Goal: Task Accomplishment & Management: Use online tool/utility

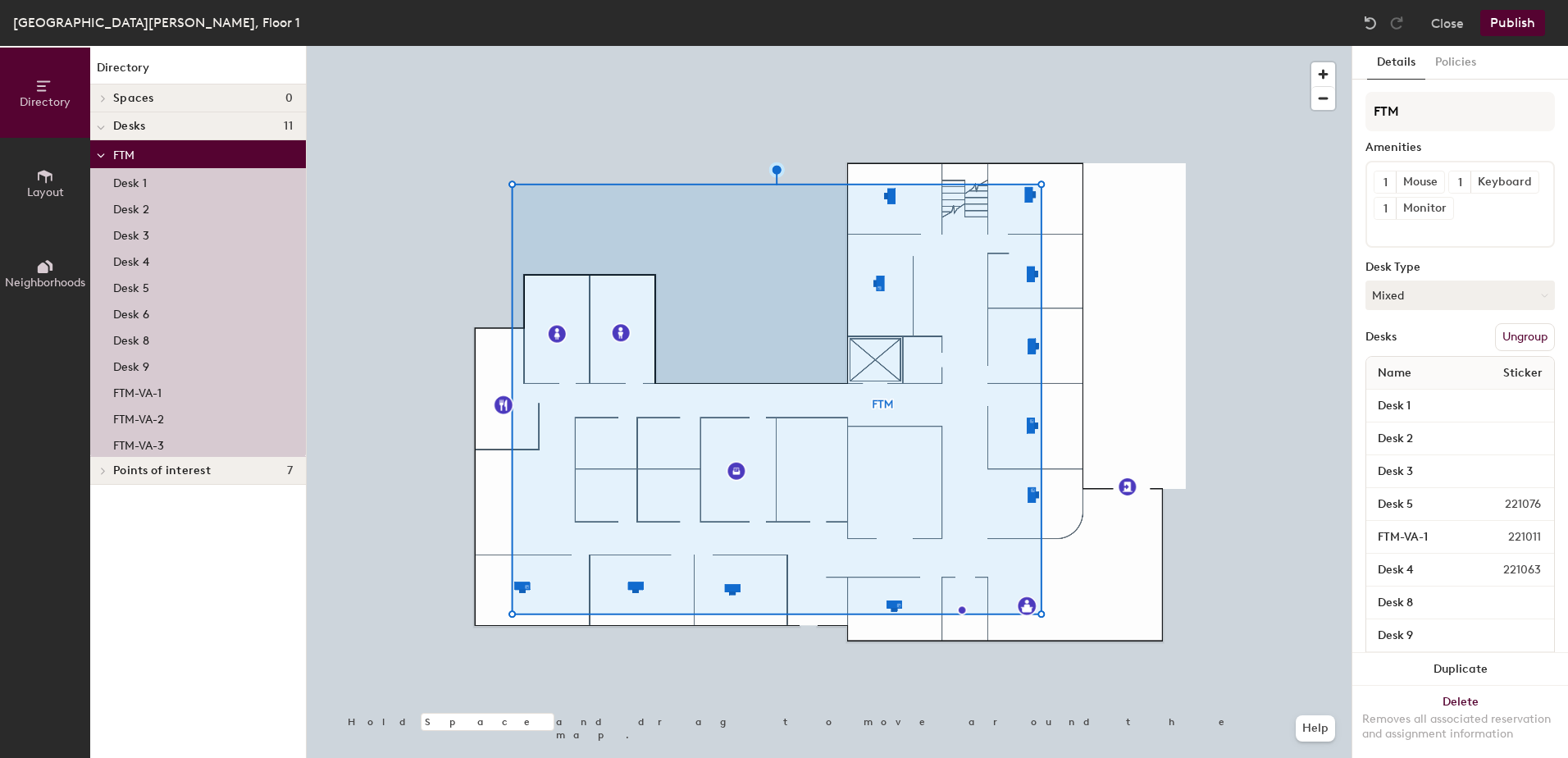
click at [119, 177] on p "Desk 1" at bounding box center [130, 180] width 34 height 19
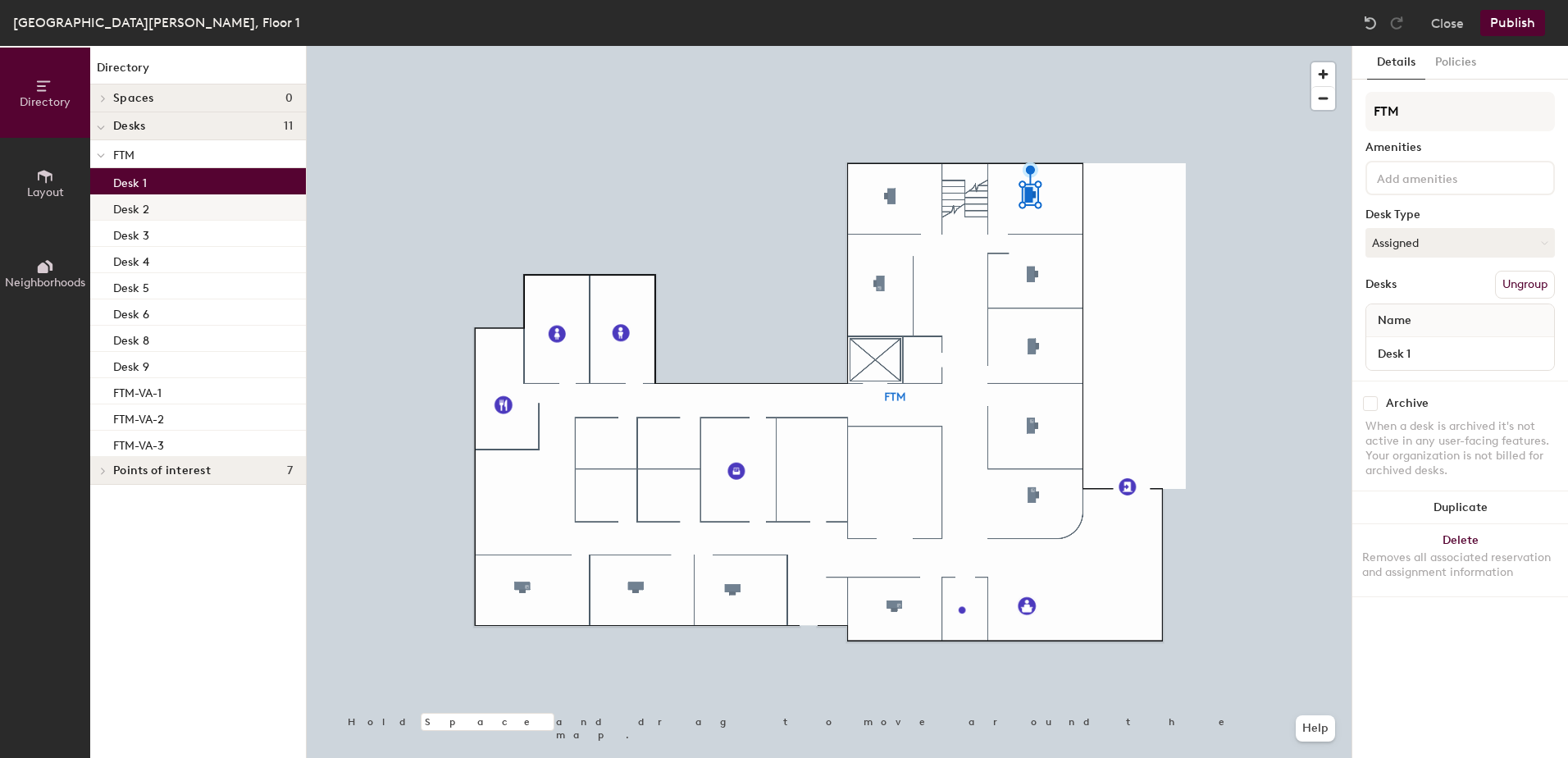
click at [129, 211] on p "Desk 2" at bounding box center [131, 207] width 36 height 19
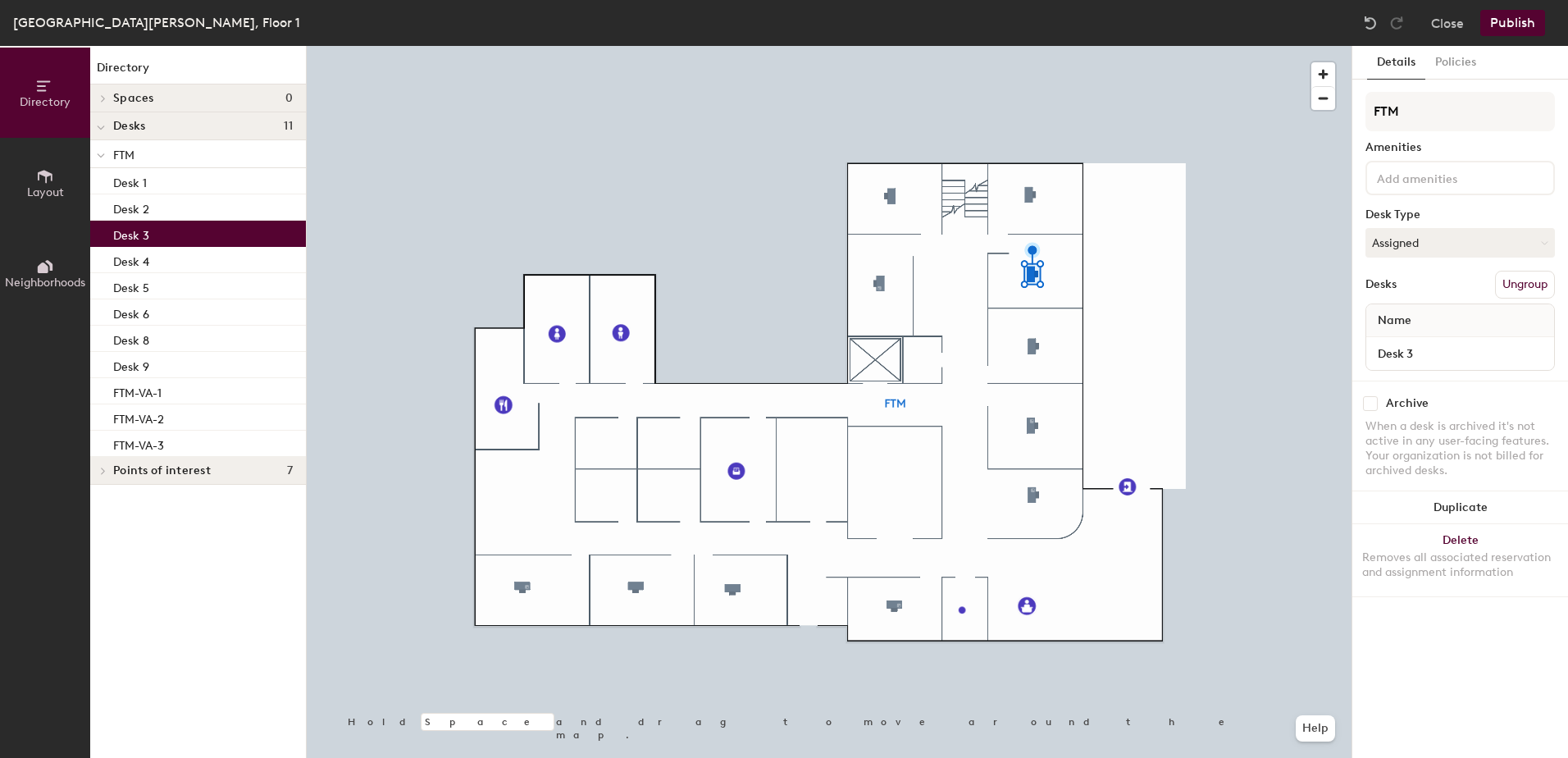
click at [133, 232] on p "Desk 3" at bounding box center [131, 233] width 36 height 19
click at [133, 260] on p "Desk 4" at bounding box center [131, 259] width 36 height 19
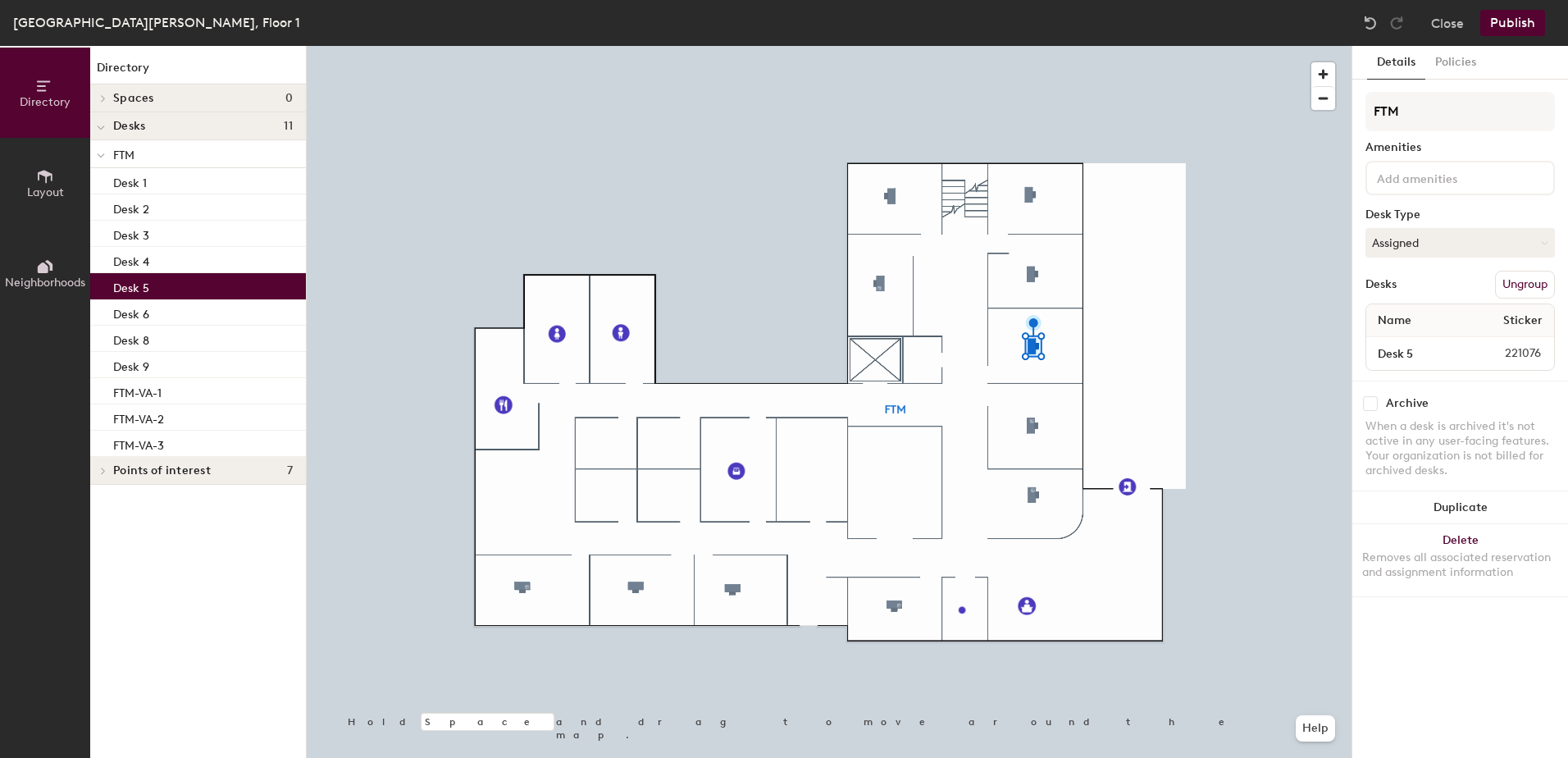
click at [131, 283] on p "Desk 5" at bounding box center [131, 285] width 36 height 19
click at [134, 254] on p "Desk 4" at bounding box center [131, 259] width 36 height 19
click at [133, 282] on p "Desk 5" at bounding box center [131, 285] width 36 height 19
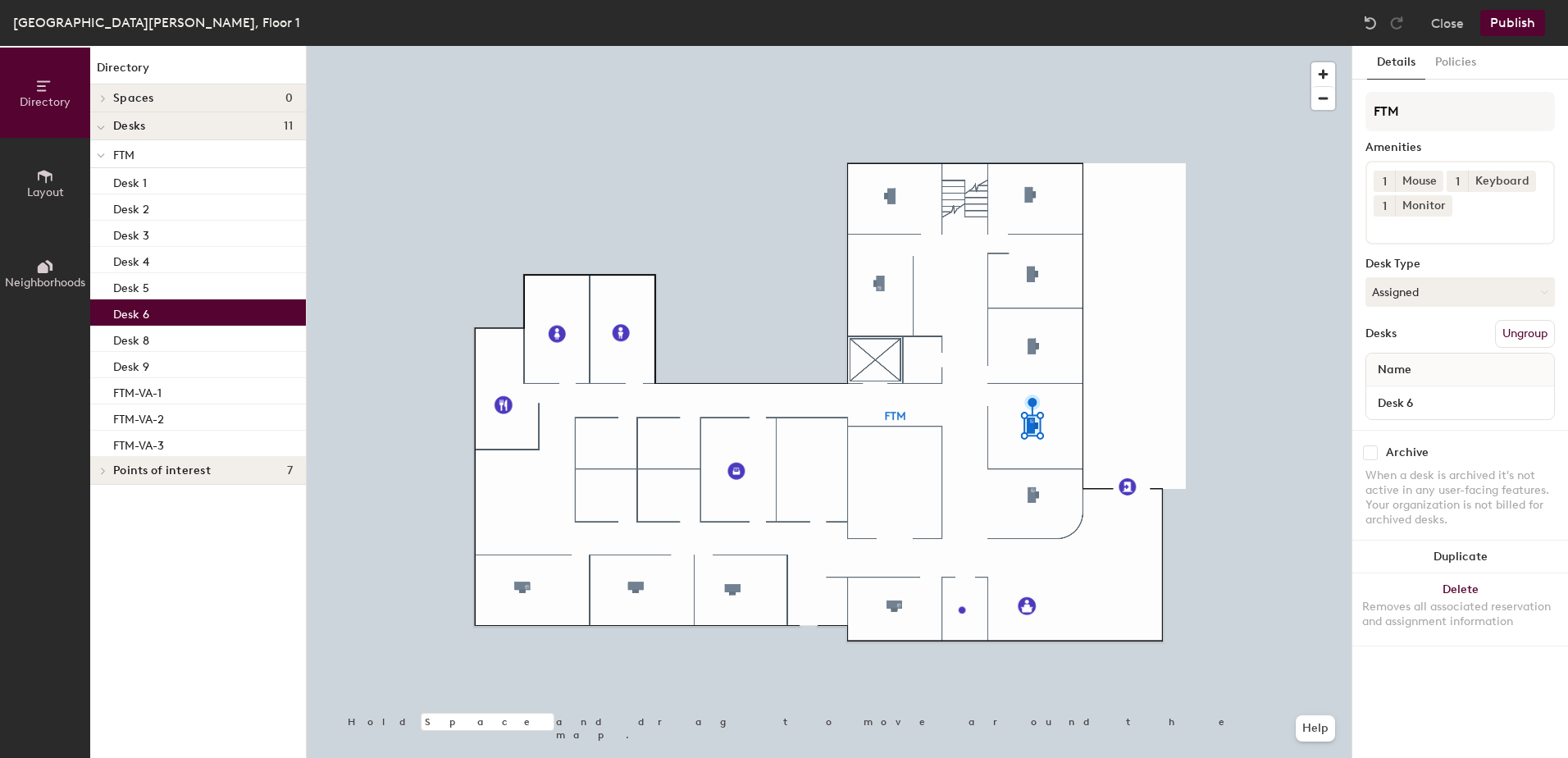
click at [131, 311] on p "Desk 6" at bounding box center [131, 312] width 36 height 19
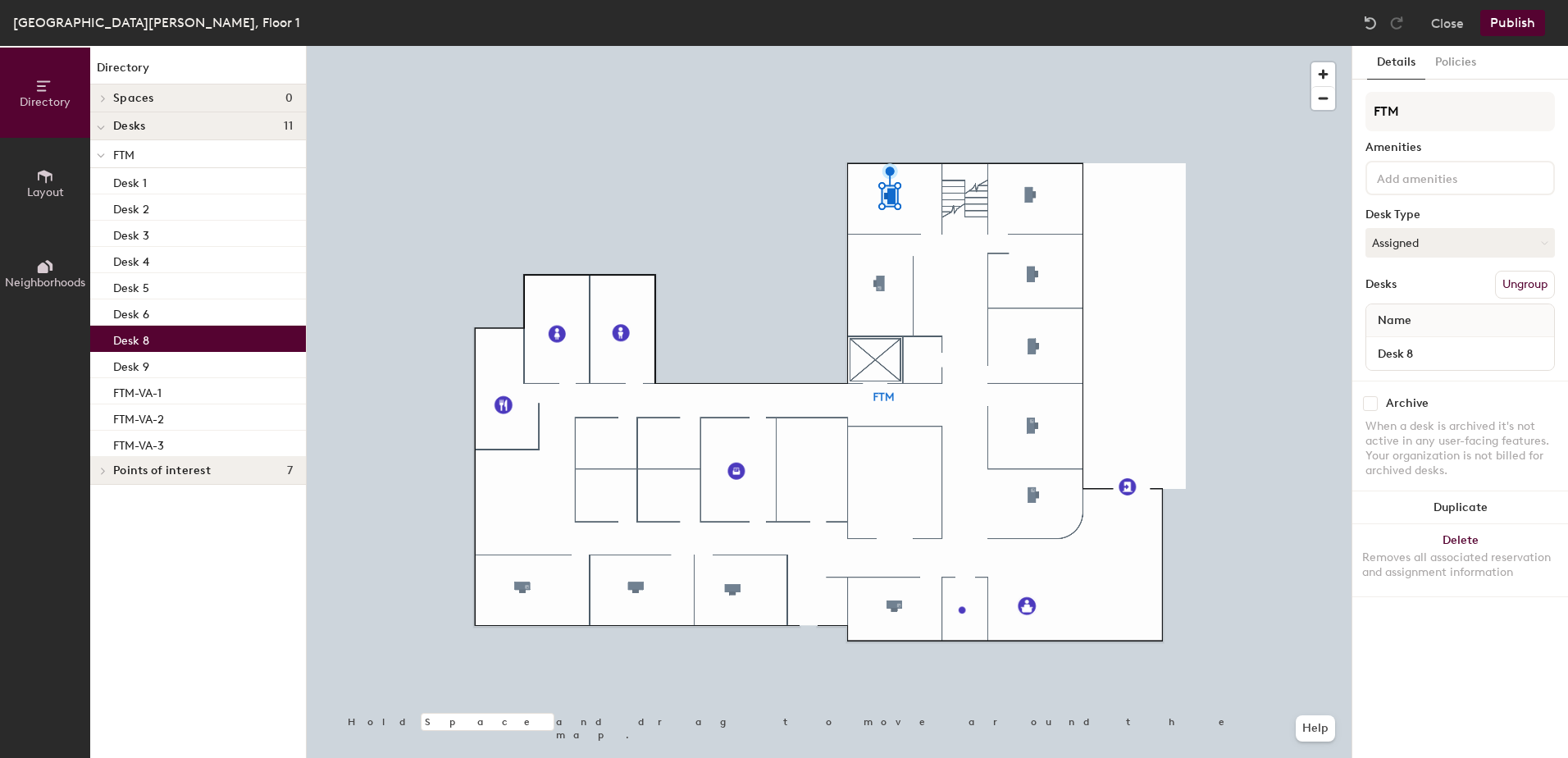
click at [132, 339] on p "Desk 8" at bounding box center [131, 337] width 36 height 19
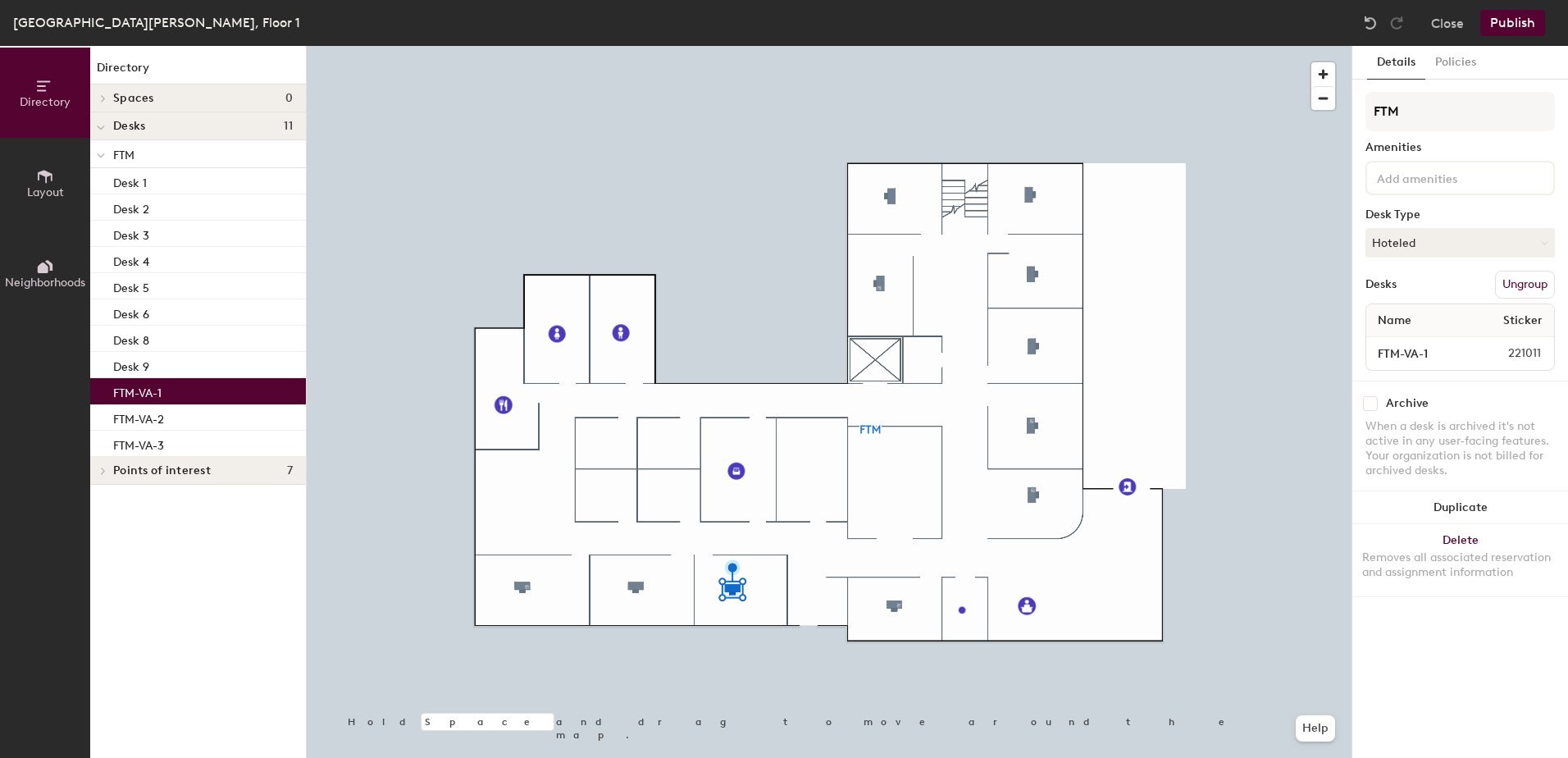
click at [133, 390] on p "FTM-VA-1" at bounding box center [137, 390] width 49 height 19
click at [31, 185] on button "Layout" at bounding box center [45, 183] width 90 height 90
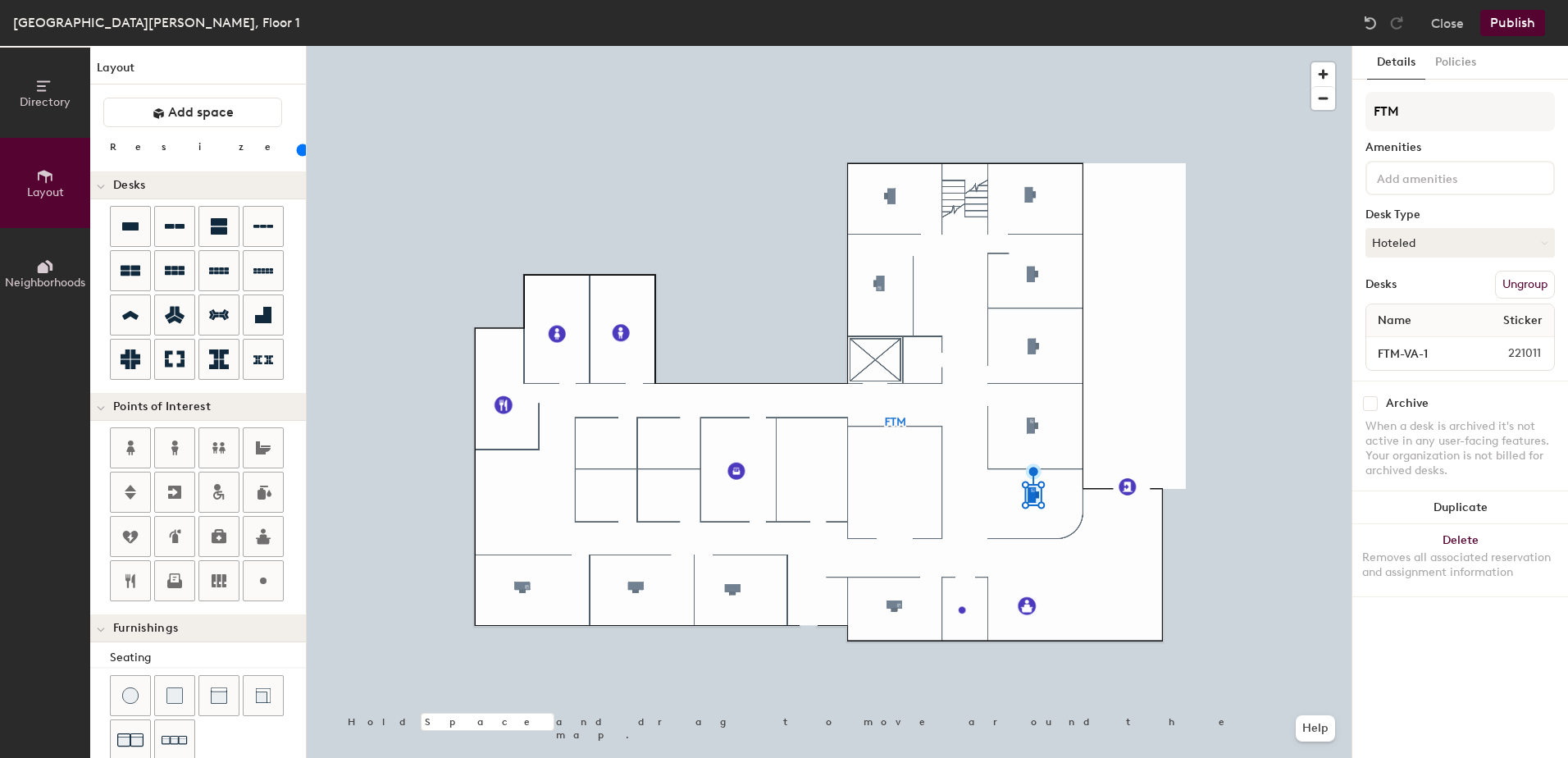
click at [36, 91] on icon at bounding box center [45, 86] width 18 height 18
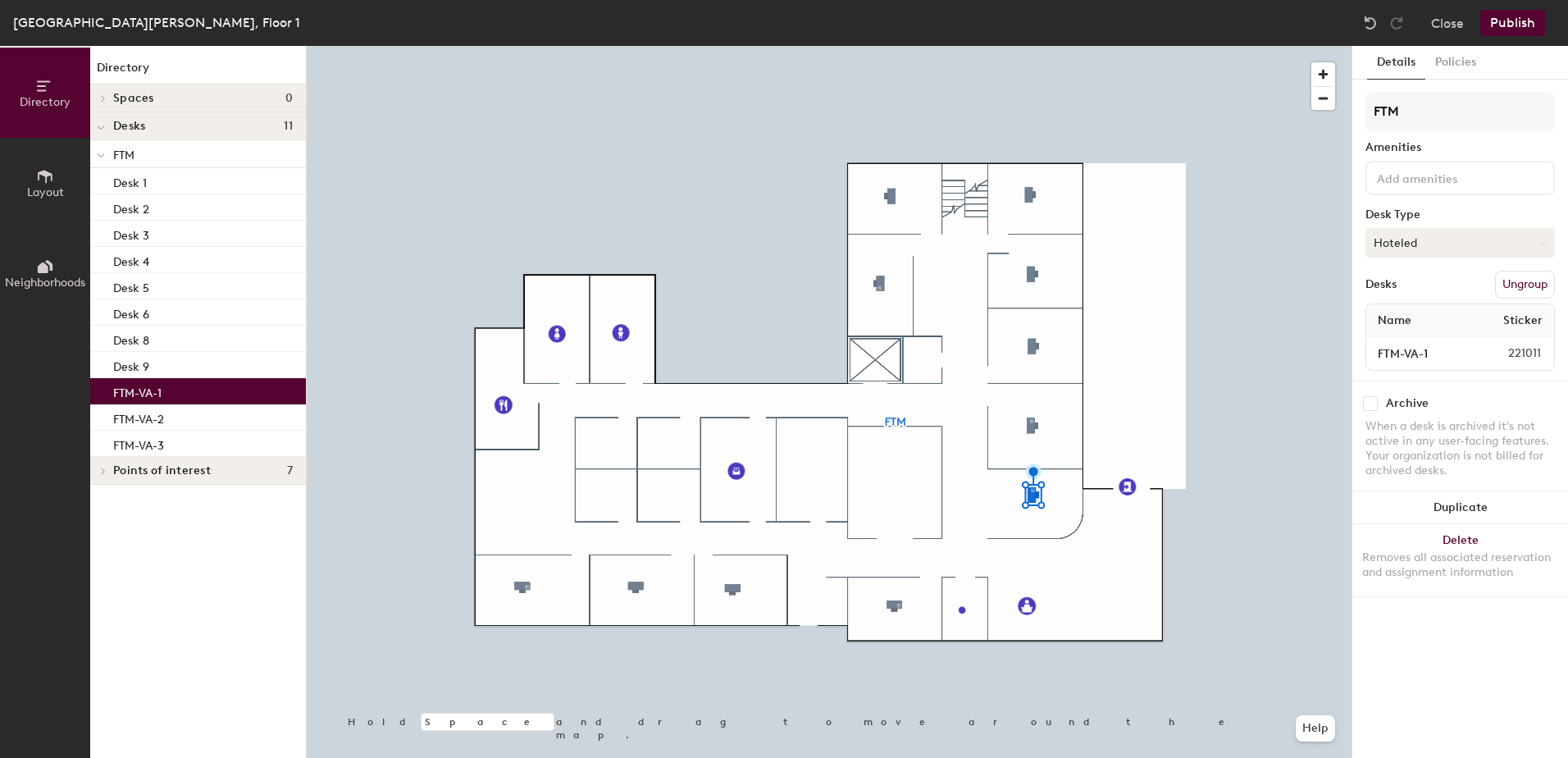
click at [1407, 248] on button "Hoteled" at bounding box center [1460, 242] width 190 height 29
click at [1405, 294] on div "Assigned" at bounding box center [1449, 294] width 164 height 25
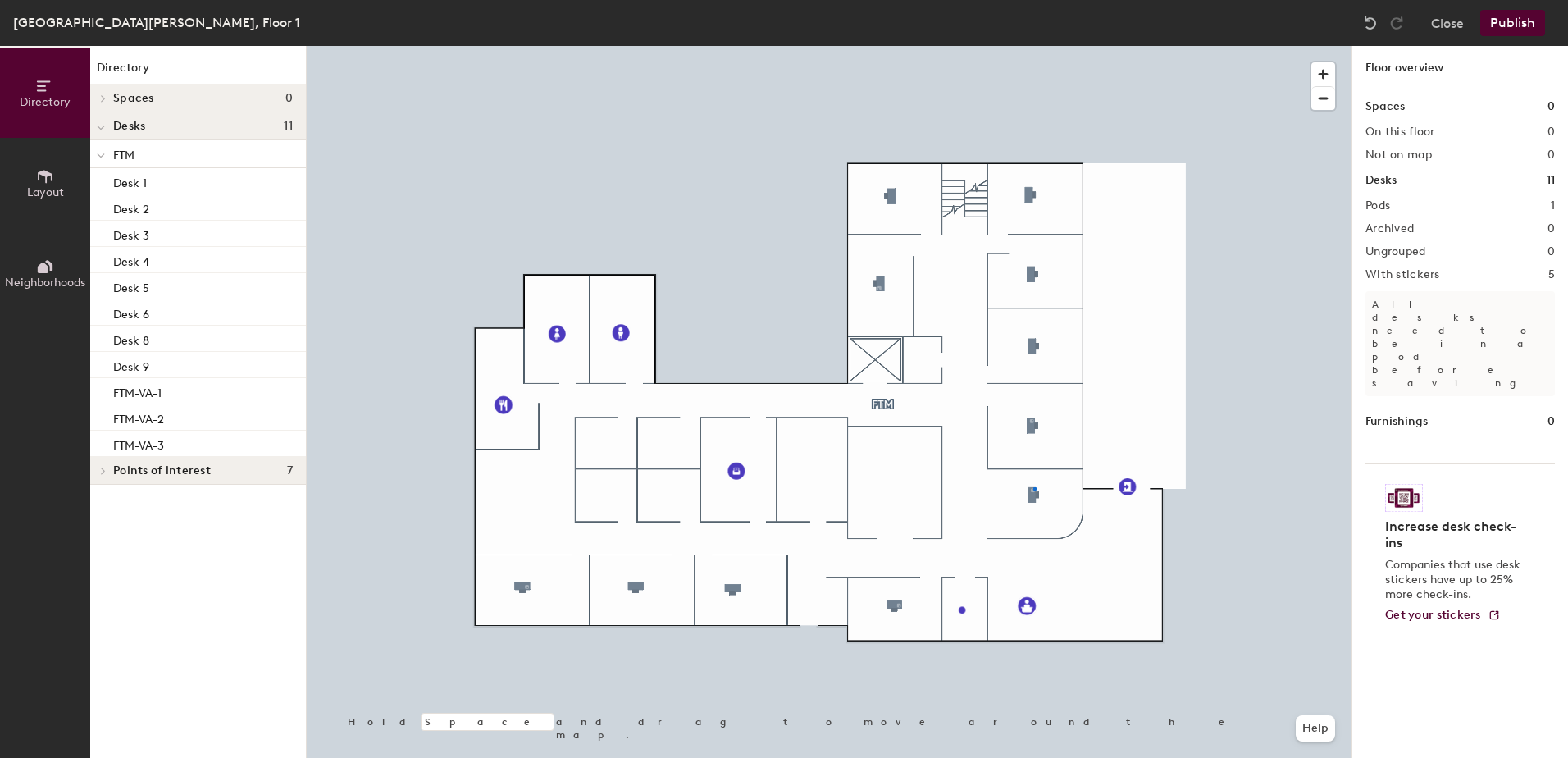
click at [1034, 46] on div at bounding box center [829, 46] width 1045 height 0
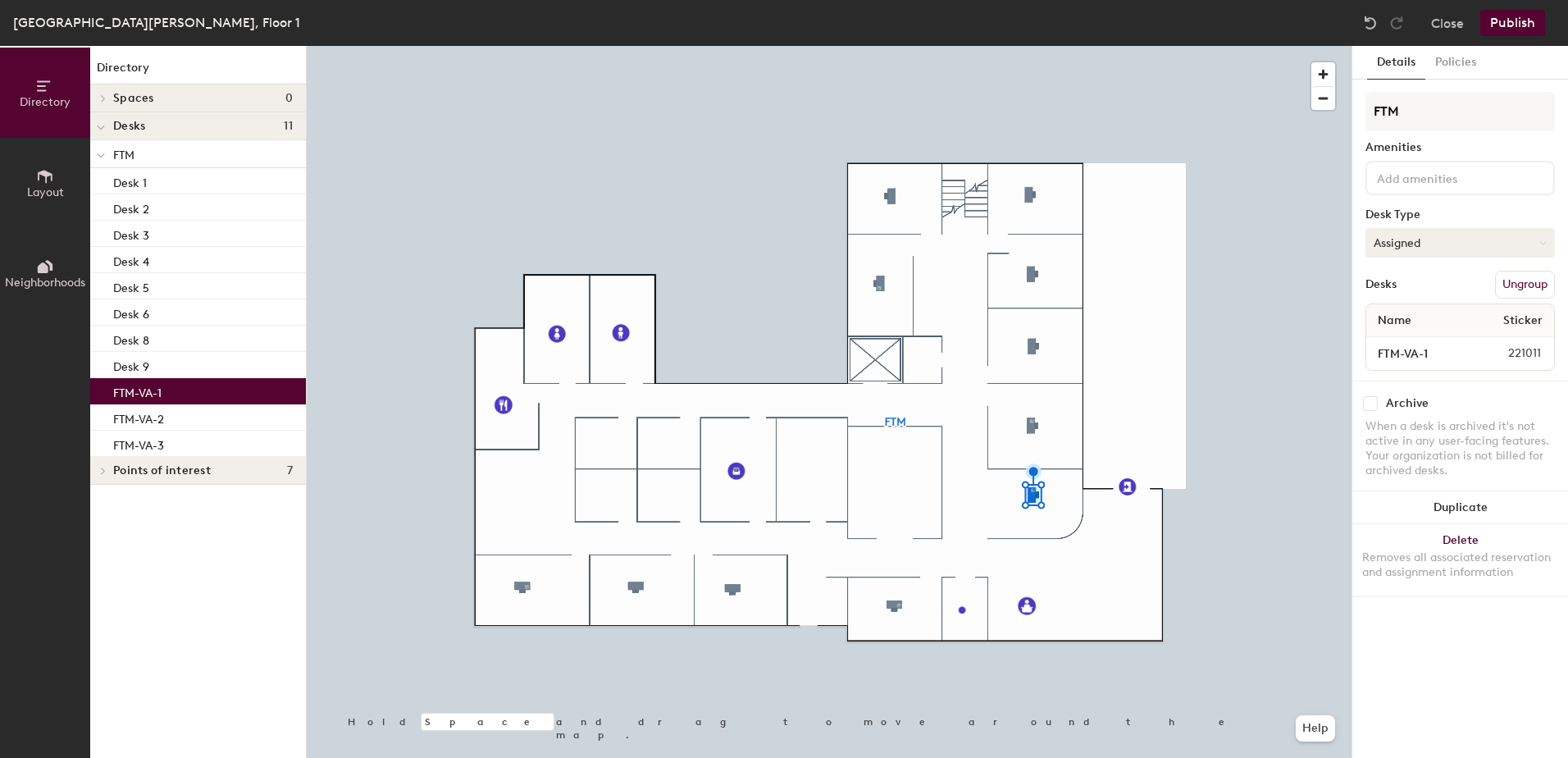
click at [1421, 239] on button "Assigned" at bounding box center [1460, 242] width 190 height 29
click at [1458, 28] on button "Close" at bounding box center [1447, 23] width 33 height 27
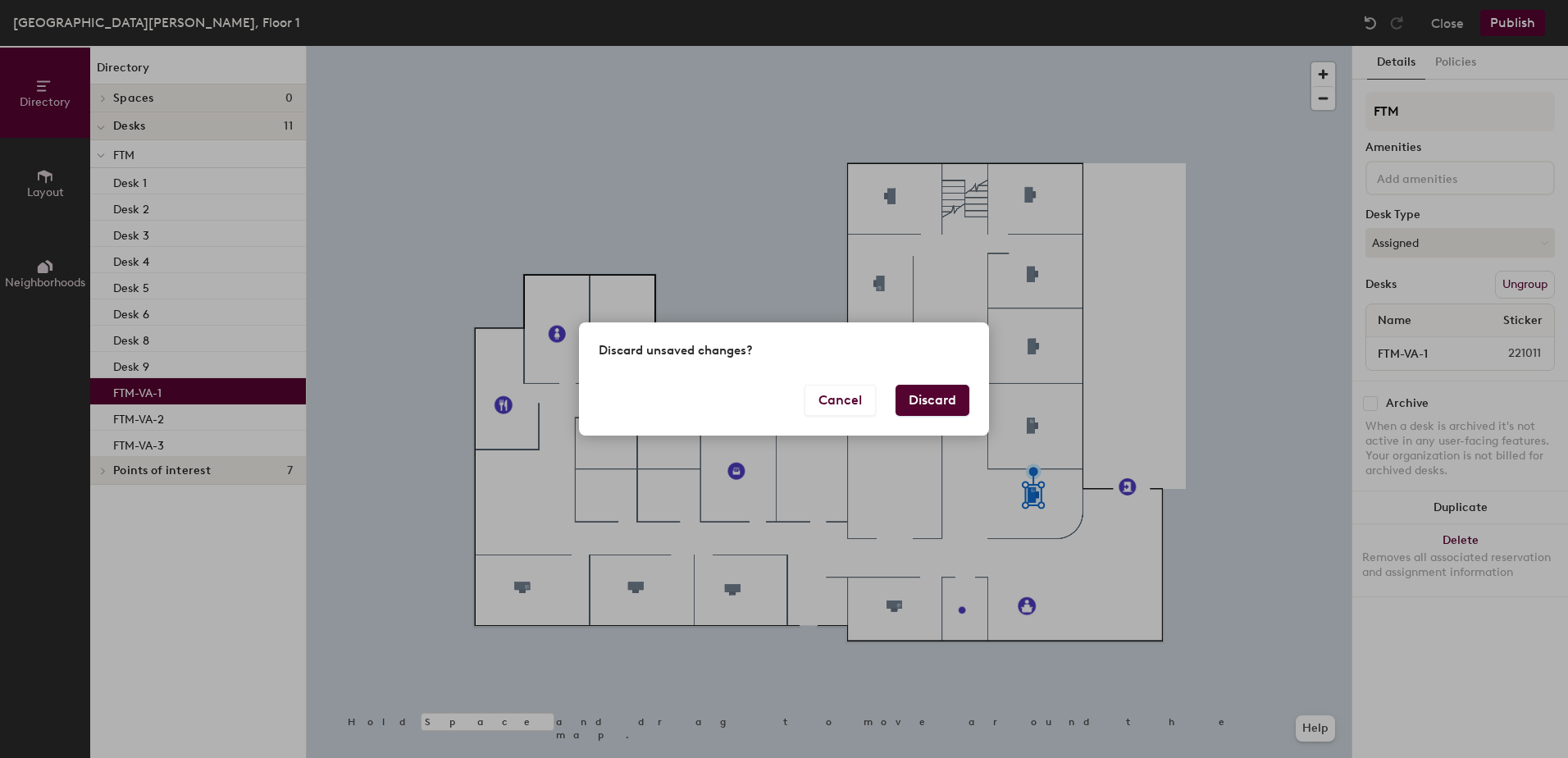
click at [930, 390] on button "Discard" at bounding box center [933, 400] width 74 height 31
click at [932, 409] on button "Discard" at bounding box center [933, 400] width 74 height 31
